Goal: Task Accomplishment & Management: Manage account settings

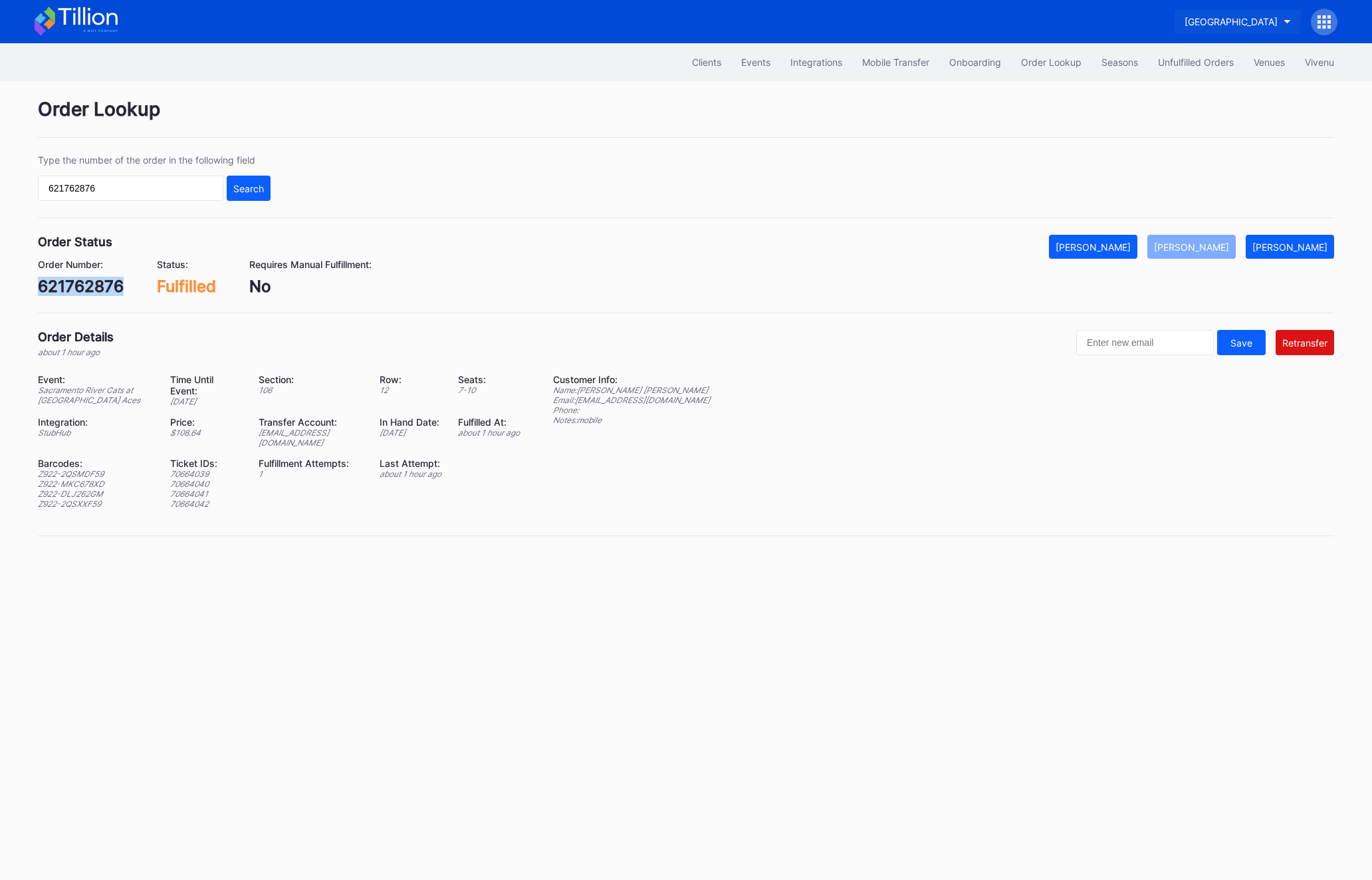
click at [1261, 21] on div "[GEOGRAPHIC_DATA]" at bounding box center [1231, 22] width 93 height 12
type input "a"
type input "fal"
click at [1263, 87] on div "Falcons Secondary" at bounding box center [1224, 83] width 155 height 24
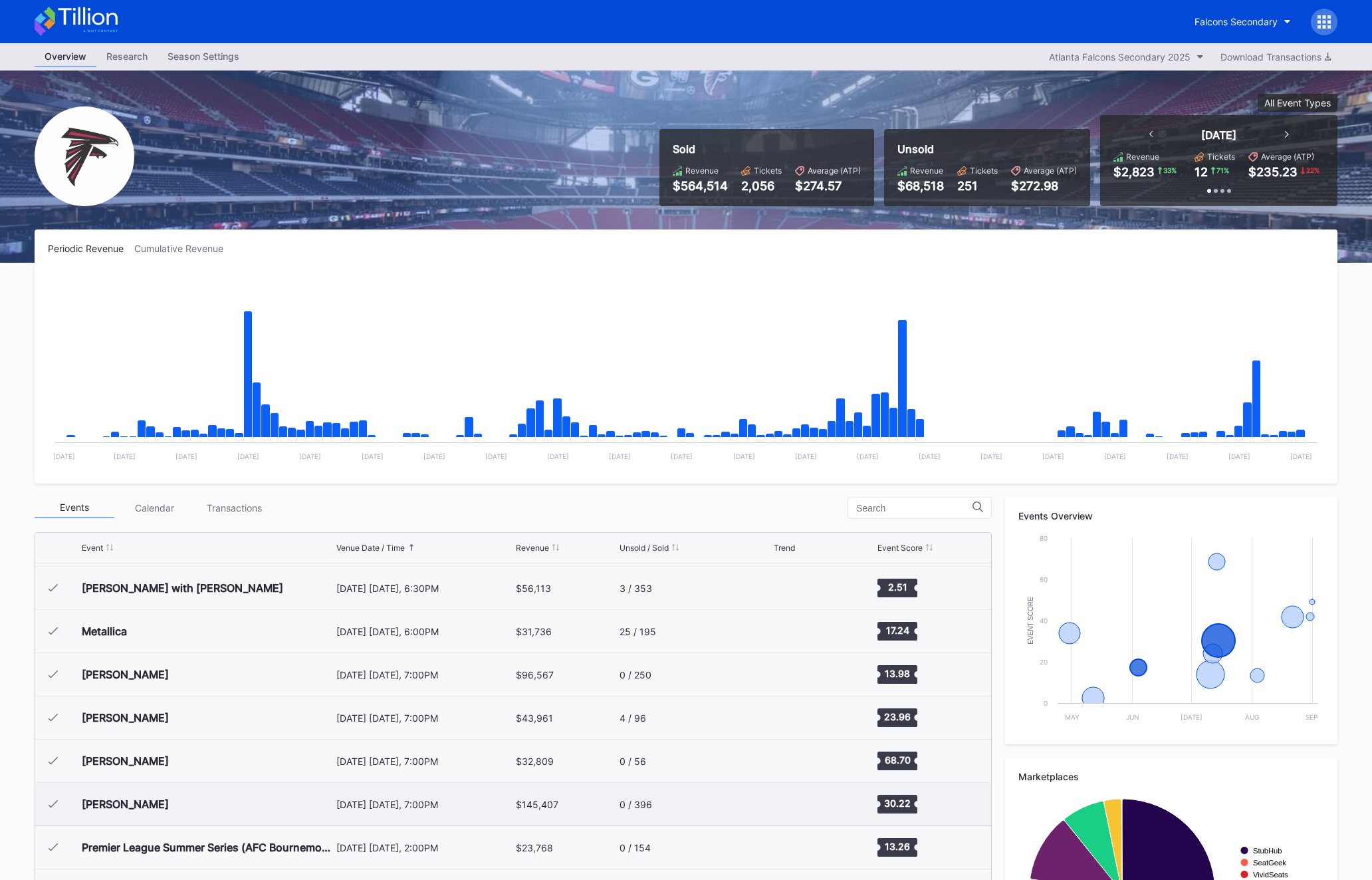
scroll to position [138, 0]
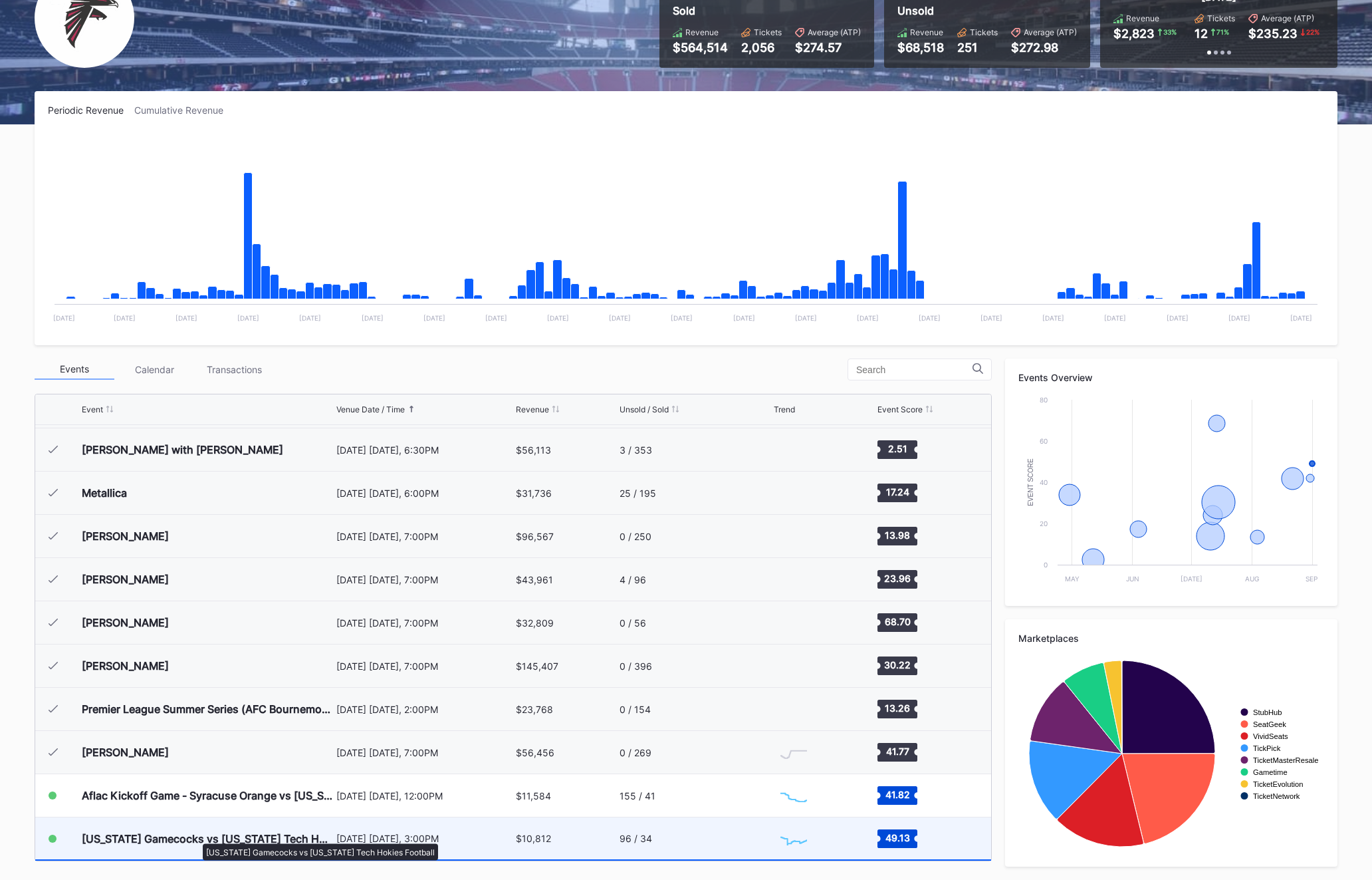
click at [196, 837] on div "[US_STATE] Gamecocks vs [US_STATE] Tech Hokies Football" at bounding box center [208, 838] width 252 height 14
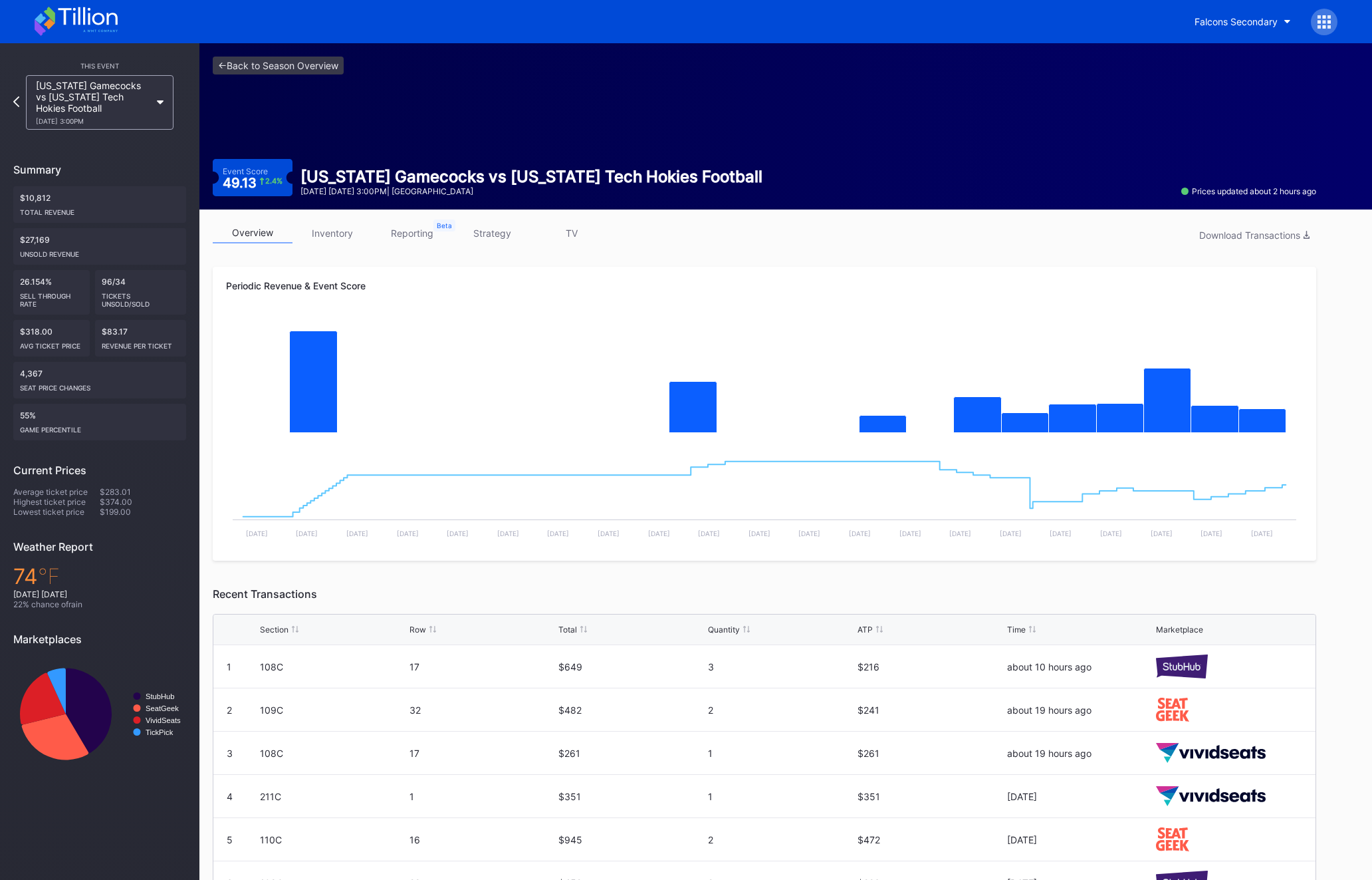
click at [331, 242] on link "inventory" at bounding box center [332, 233] width 80 height 21
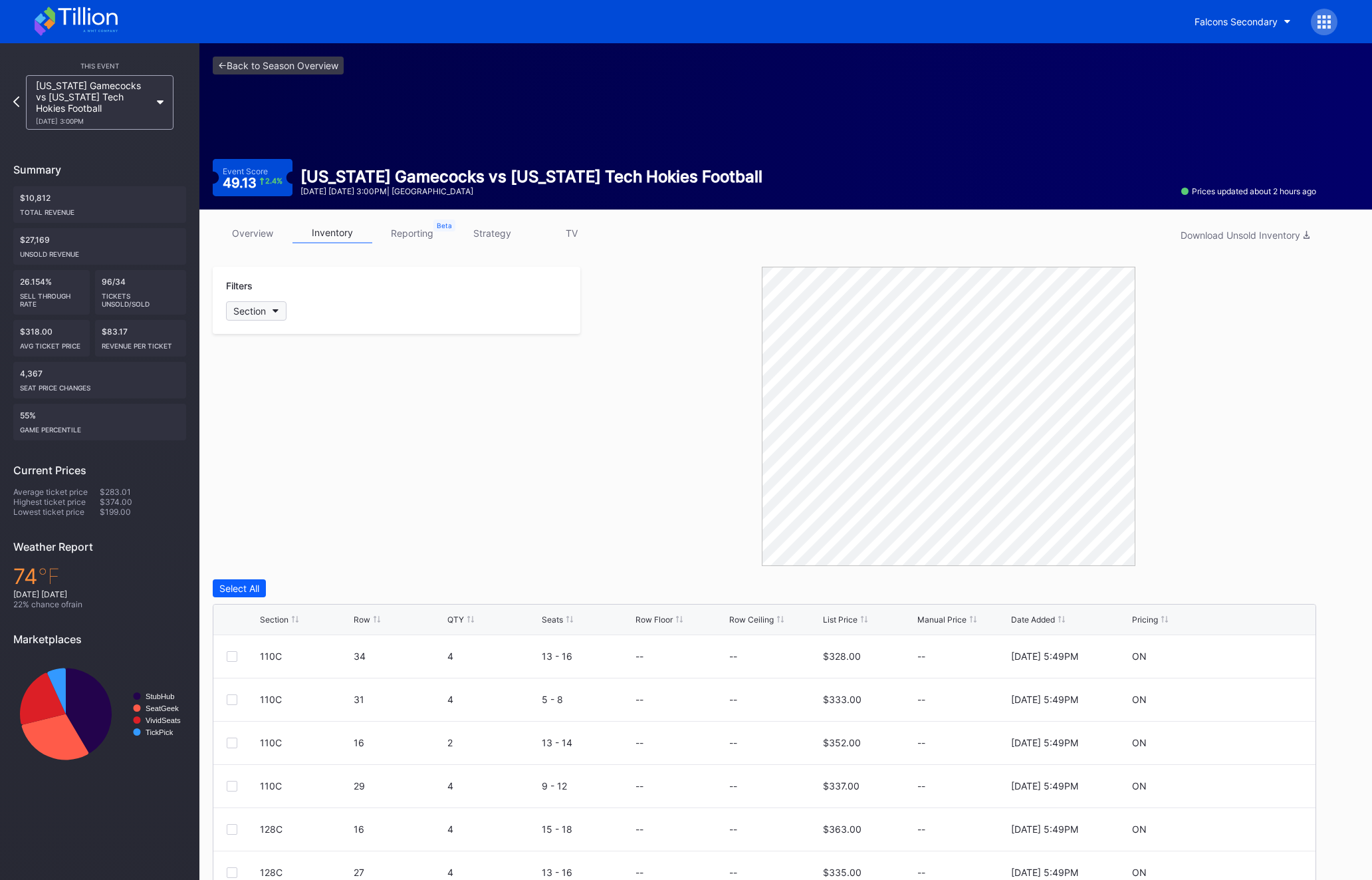
click at [262, 307] on div "Section" at bounding box center [249, 311] width 32 height 12
type input "127c"
click at [293, 392] on div "127C" at bounding box center [304, 385] width 155 height 24
click at [229, 656] on div at bounding box center [231, 656] width 11 height 11
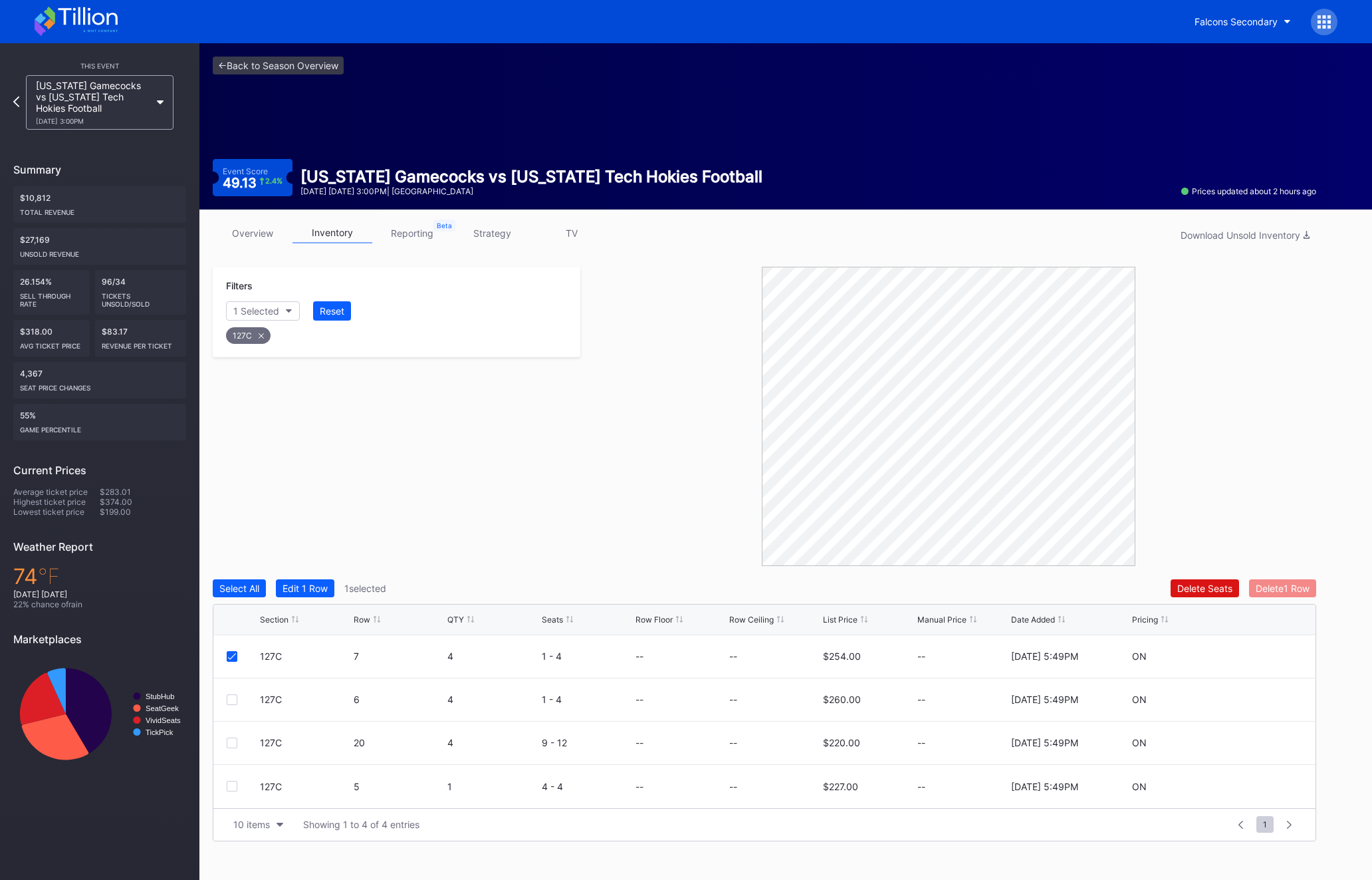
click at [1284, 587] on div "Delete 1 Row" at bounding box center [1282, 588] width 54 height 12
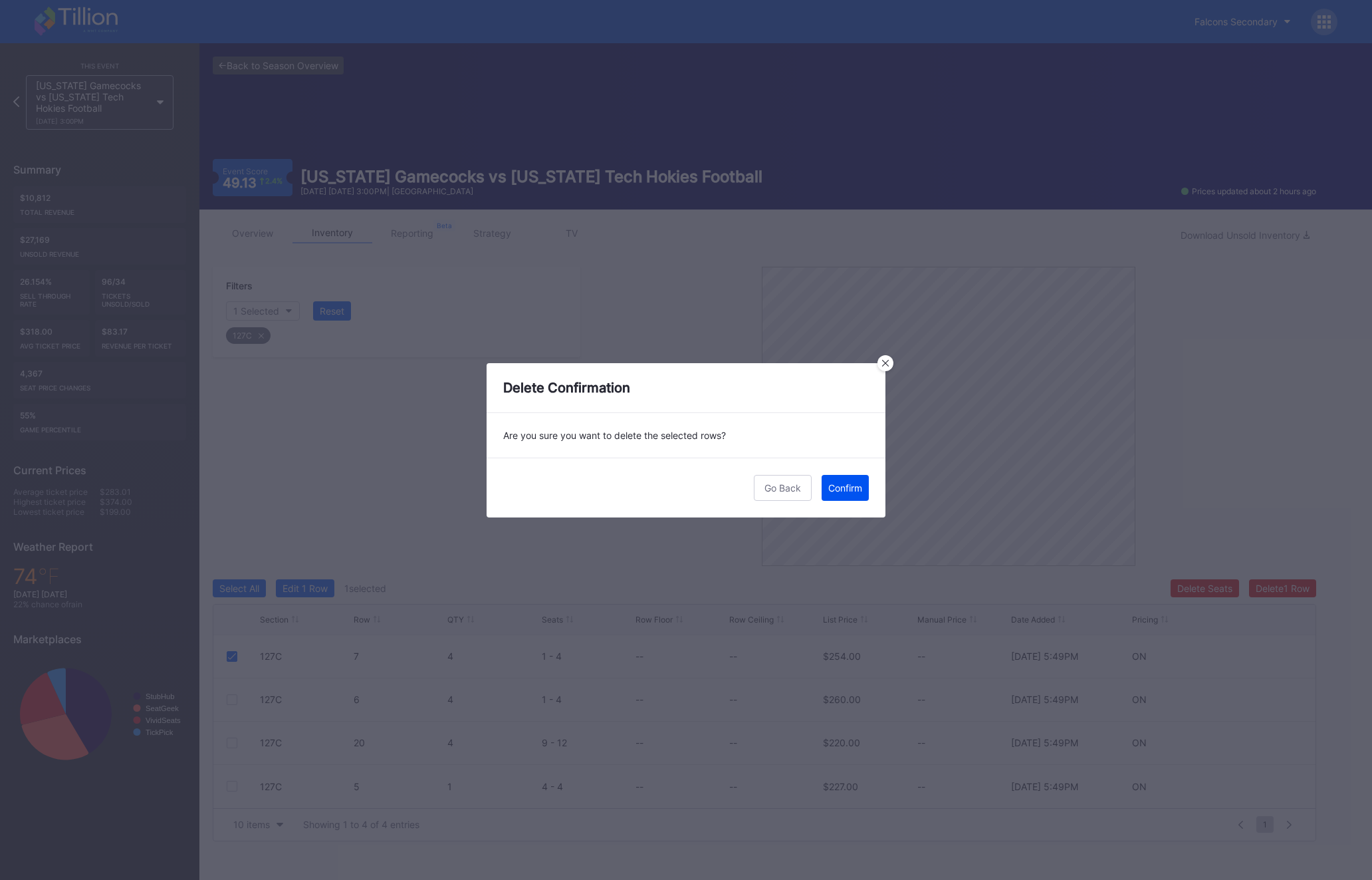
click at [854, 492] on div "Confirm" at bounding box center [845, 488] width 34 height 12
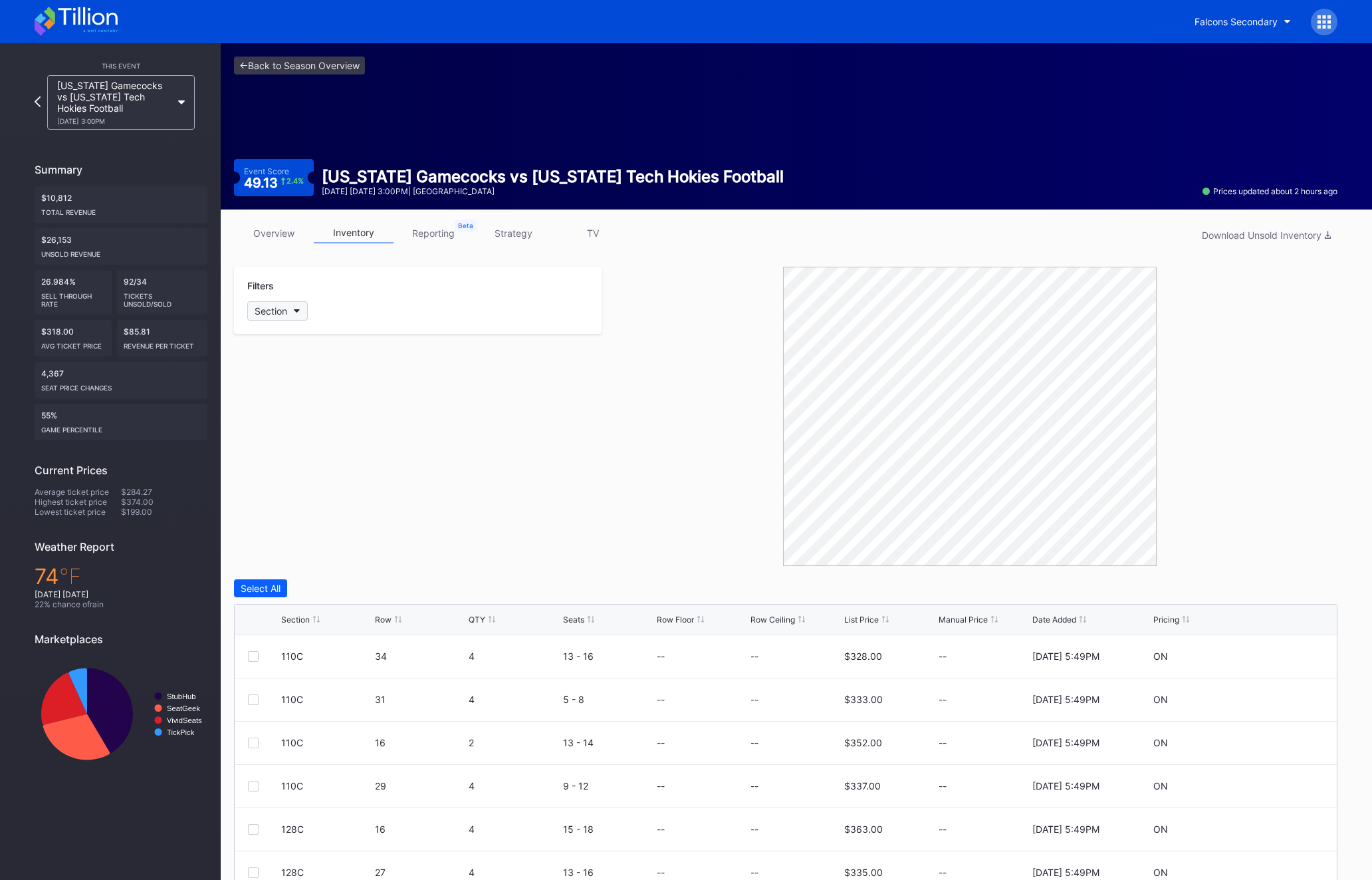
click at [280, 307] on div "Section" at bounding box center [270, 311] width 32 height 12
click at [319, 463] on div "127C" at bounding box center [325, 459] width 155 height 24
click at [1322, 23] on icon at bounding box center [1324, 22] width 14 height 14
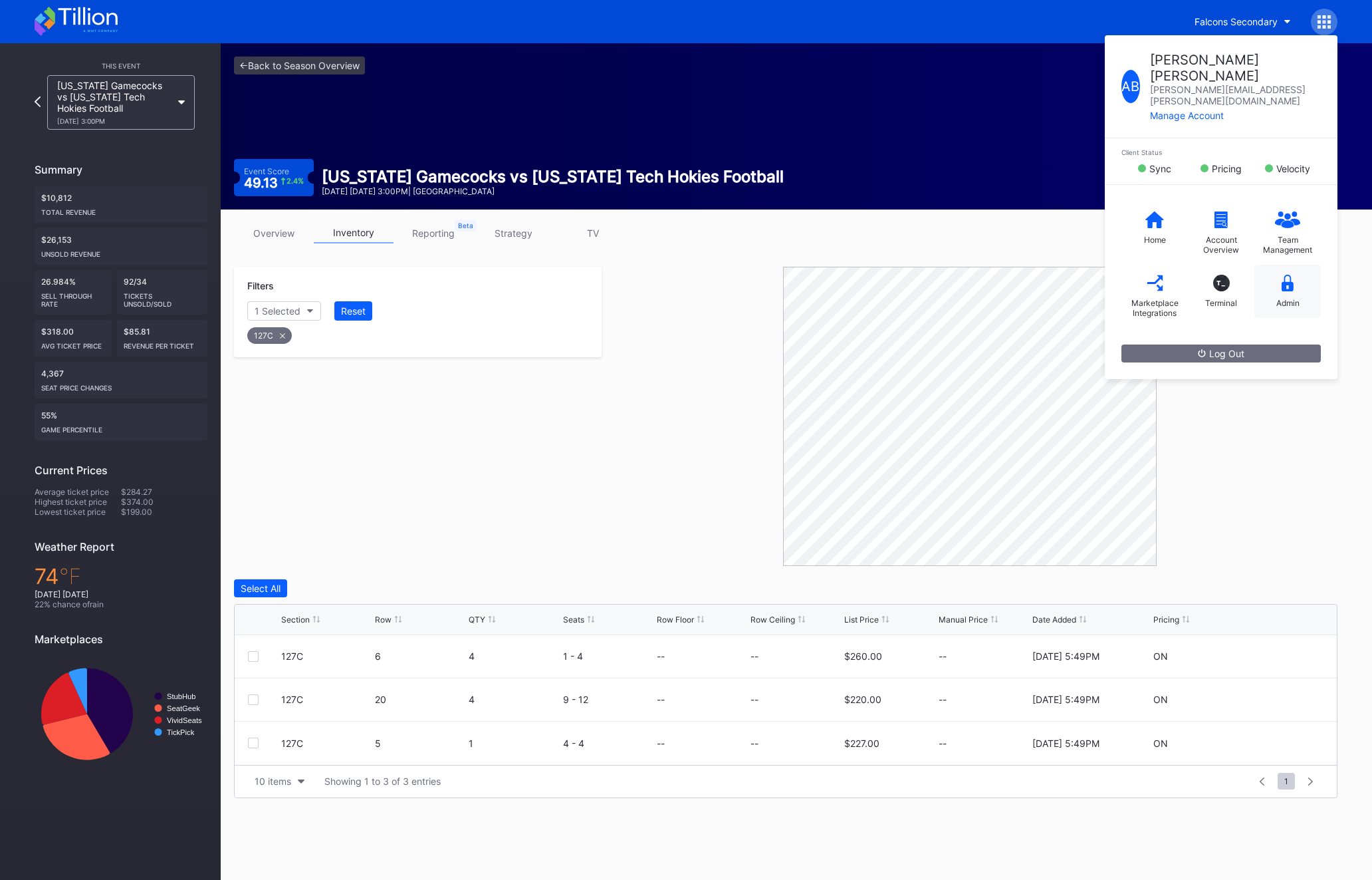
click at [1278, 265] on div "Admin" at bounding box center [1288, 291] width 67 height 53
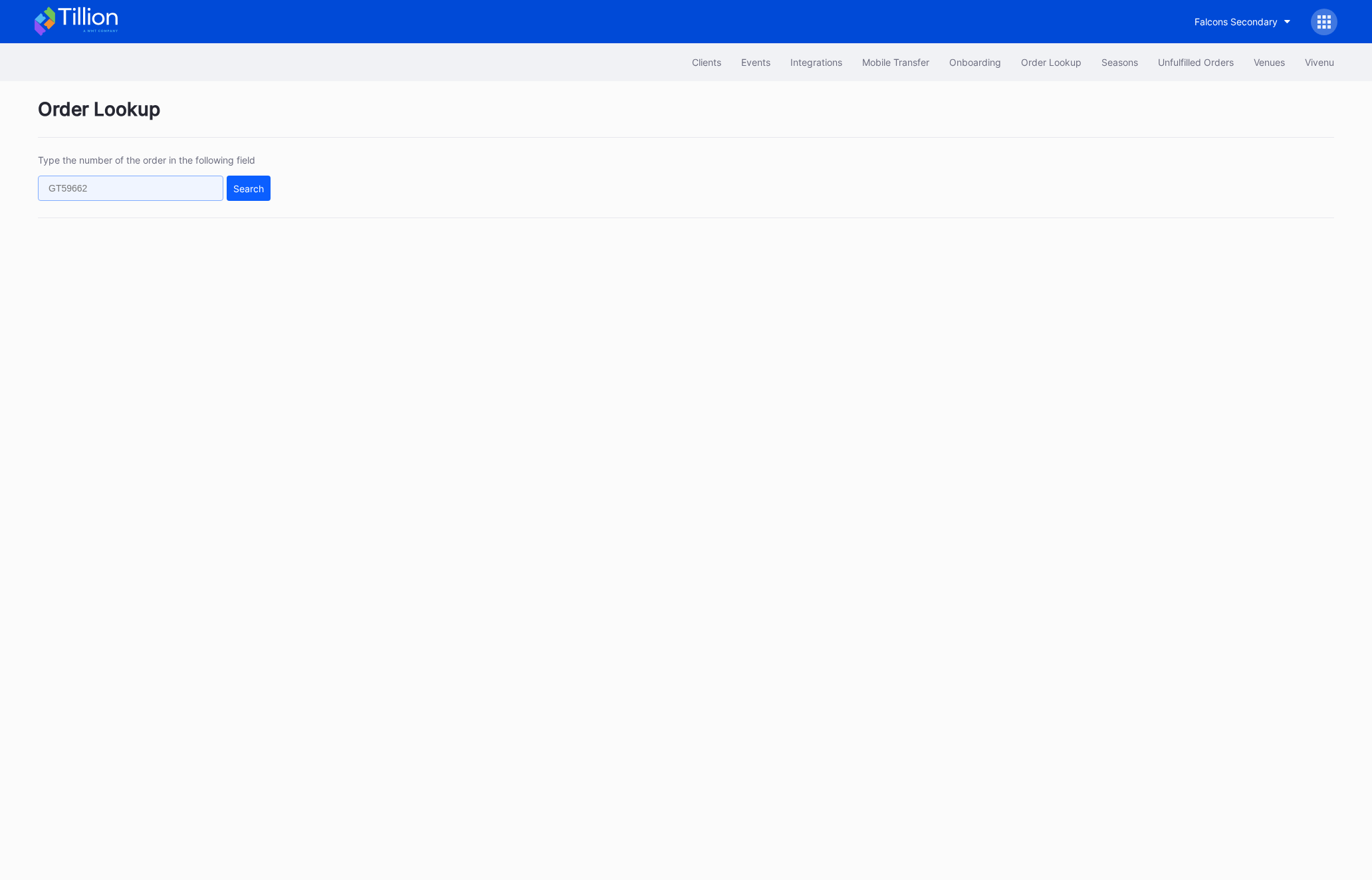
click at [113, 189] on input "text" at bounding box center [131, 188] width 185 height 25
paste input "621772625"
type input "621772625"
click at [237, 192] on div "Search" at bounding box center [249, 188] width 31 height 12
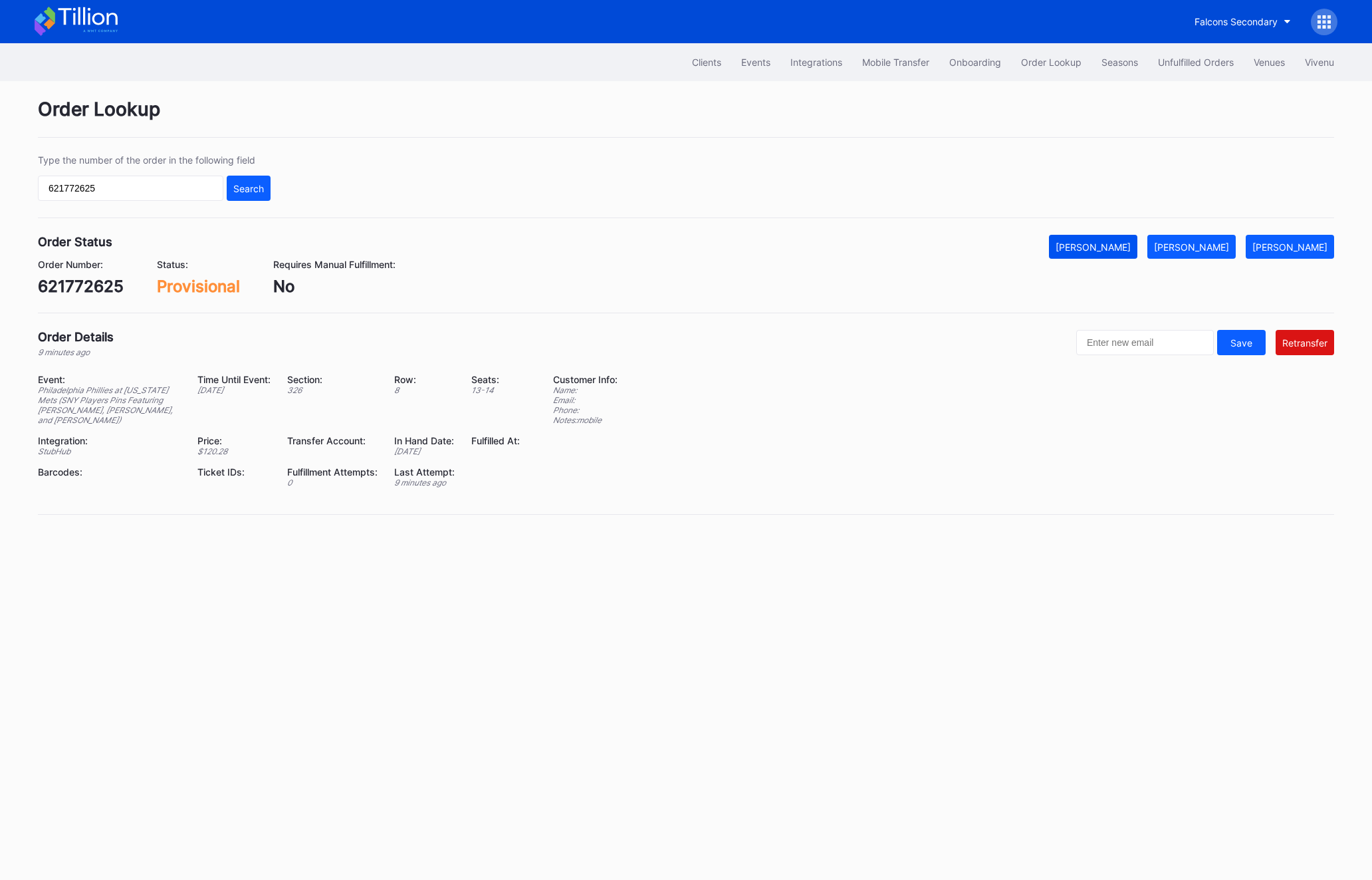
click at [1110, 250] on div "[PERSON_NAME]" at bounding box center [1093, 247] width 75 height 12
